Goal: Check status: Check status

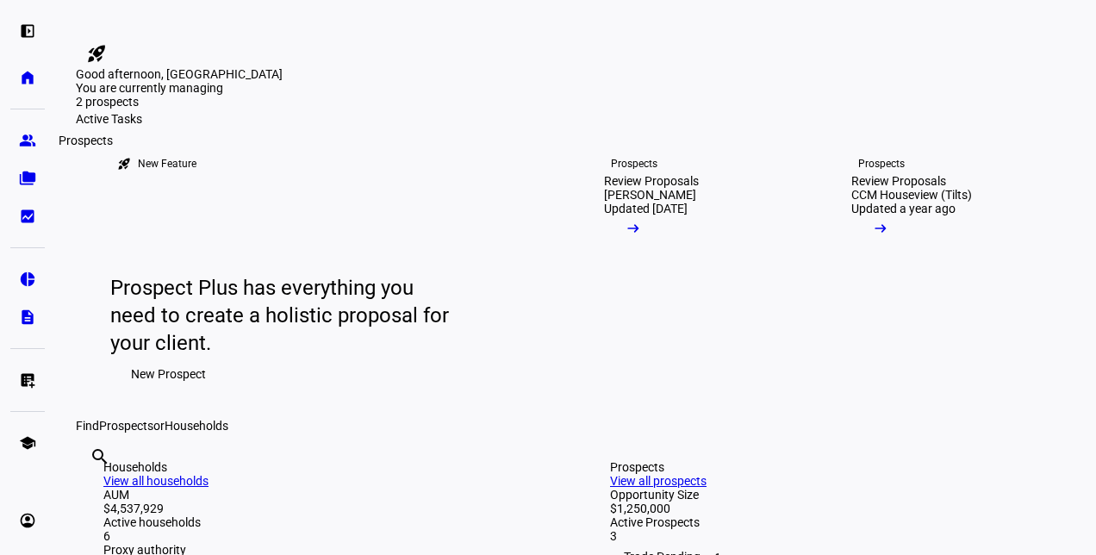
click at [28, 140] on eth-mat-symbol "group" at bounding box center [27, 140] width 17 height 17
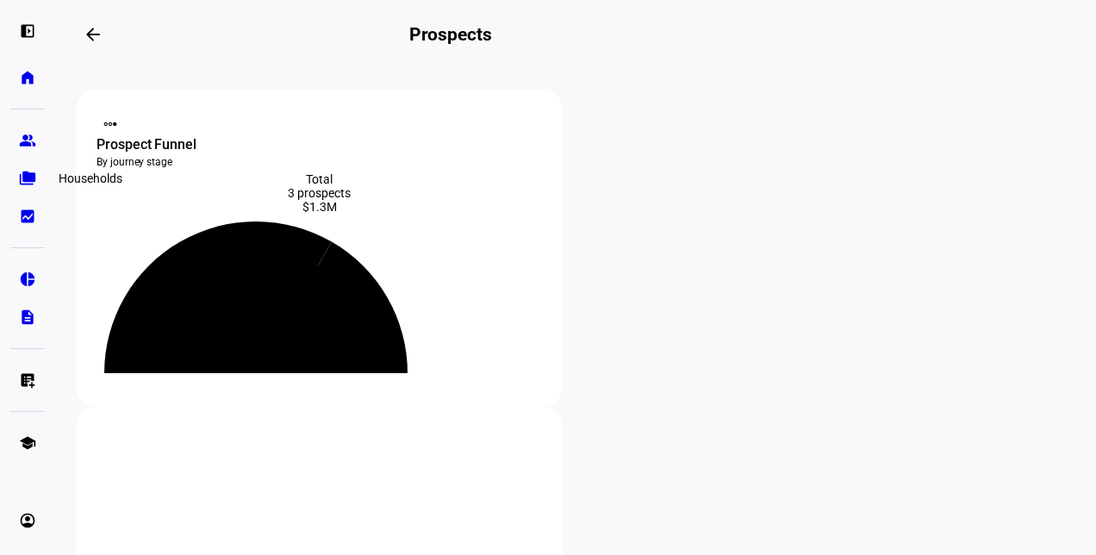
click at [36, 179] on link "folder_copy Households" at bounding box center [27, 178] width 34 height 34
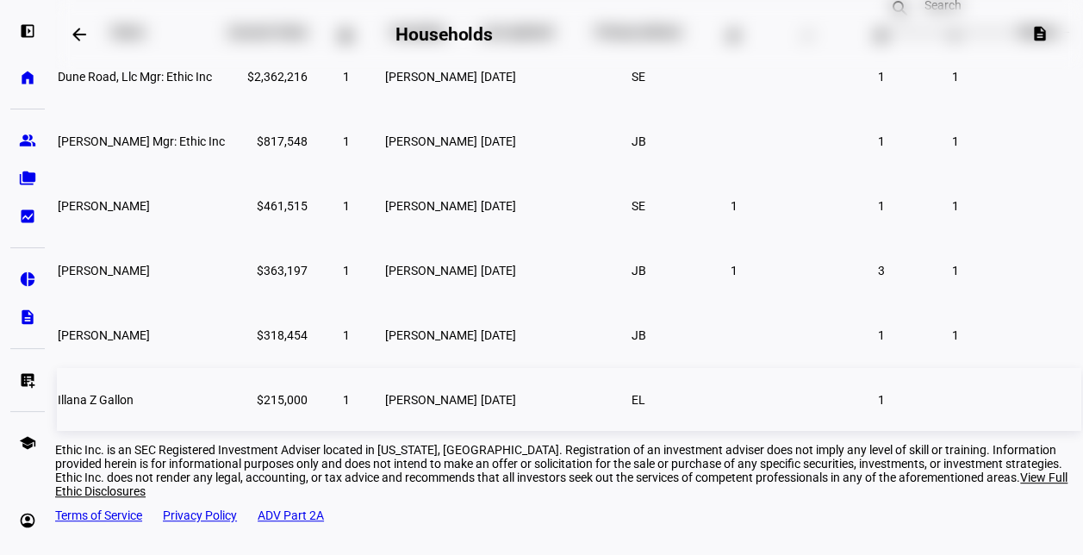
click at [169, 419] on td "Illana Z Gallon" at bounding box center [141, 399] width 169 height 63
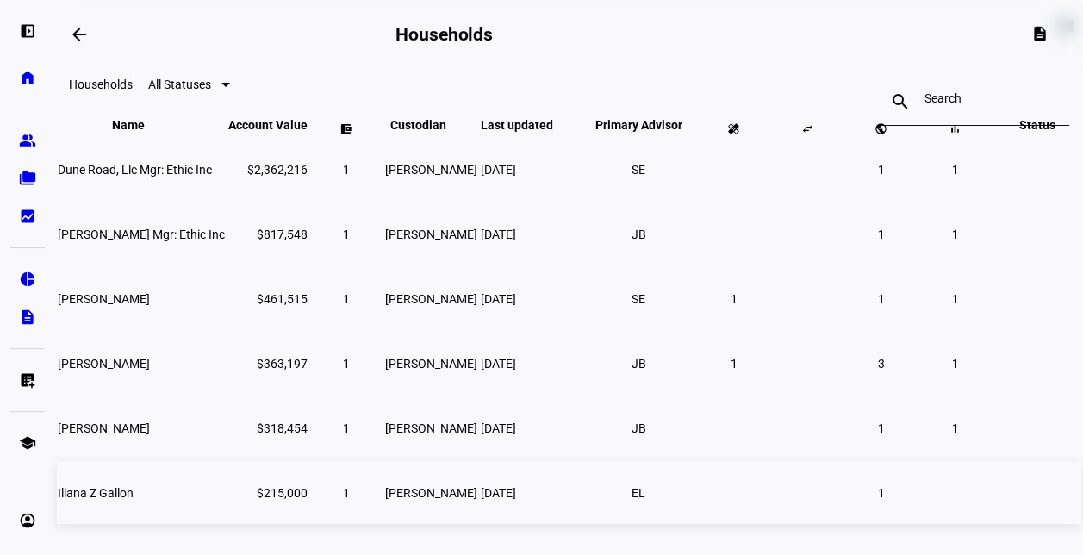
click at [153, 508] on td "Illana Z Gallon" at bounding box center [141, 492] width 169 height 63
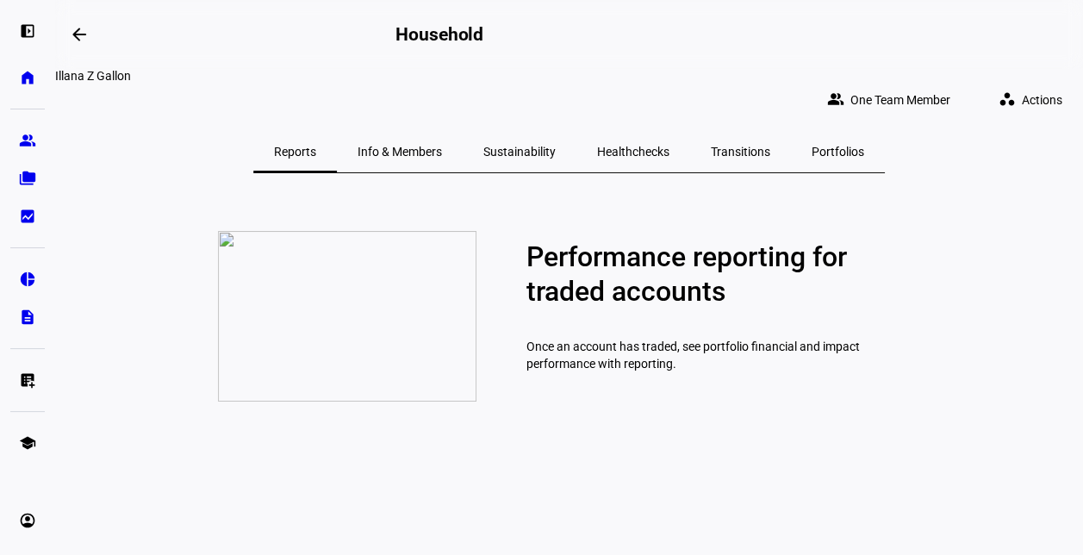
click at [534, 146] on span "Sustainability" at bounding box center [519, 152] width 72 height 12
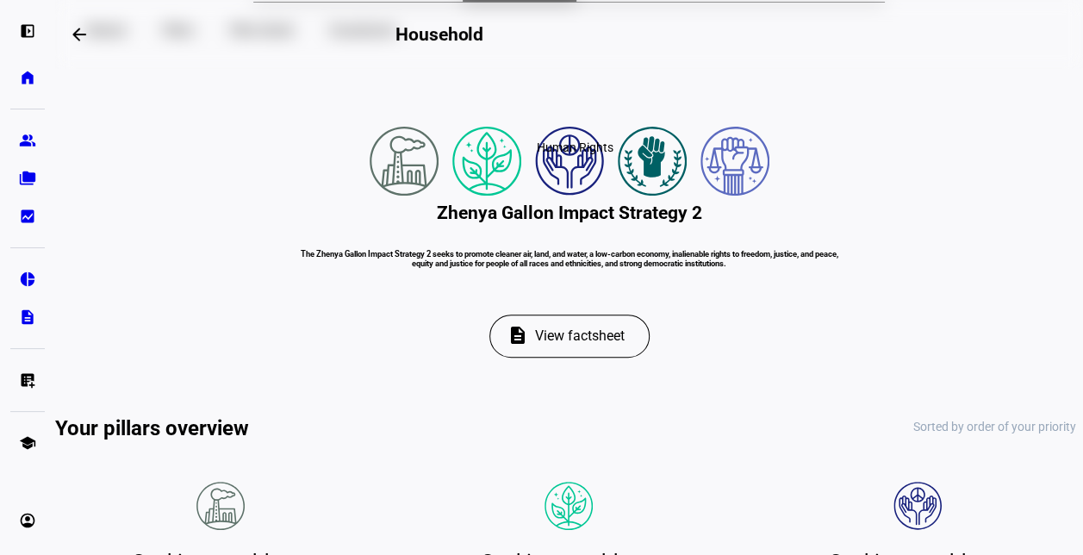
scroll to position [172, 0]
